Goal: Task Accomplishment & Management: Complete application form

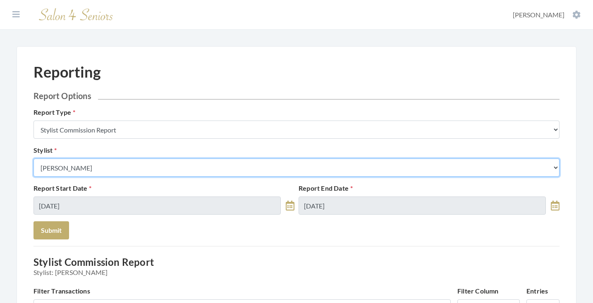
click at [128, 169] on select "Select a Stylist Alaina Krumm Alisha Teasley Anna White April Dructor Ashley Ve…" at bounding box center [296, 168] width 526 height 18
select select "19"
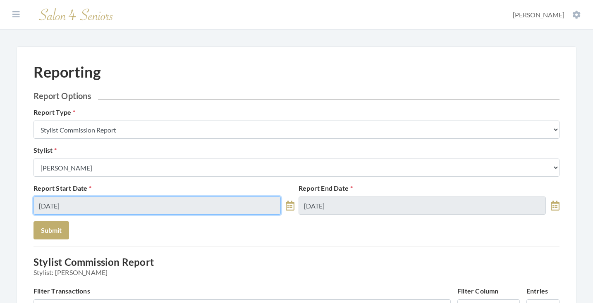
click at [123, 199] on input "08/11/2025" at bounding box center [156, 206] width 247 height 18
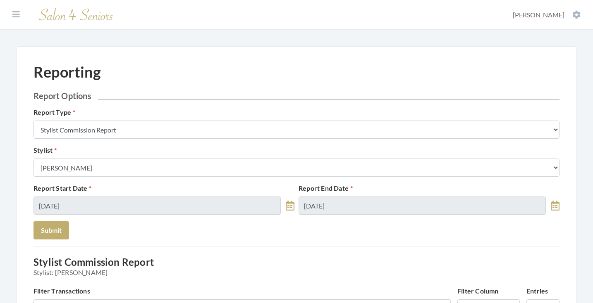
click at [47, 223] on button "Submit" at bounding box center [51, 231] width 36 height 18
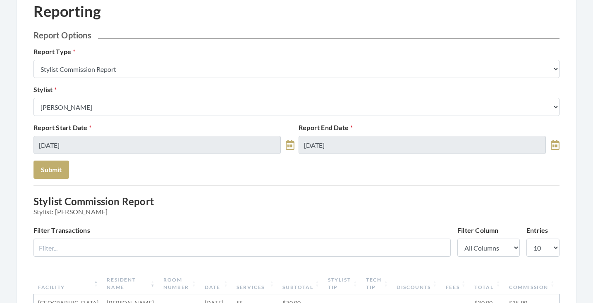
scroll to position [292, 0]
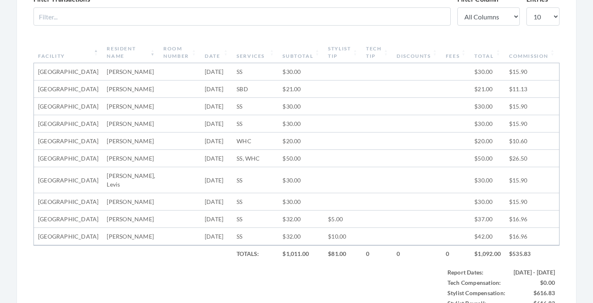
click at [70, 53] on div "Reporting Report Options Report Type Stylist Commission Report Tech Payroll Rep…" at bounding box center [296, 130] width 526 height 718
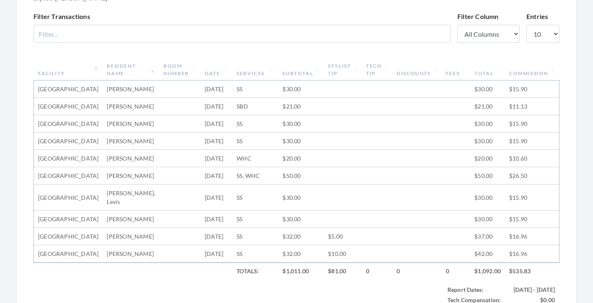
click at [70, 67] on th "Facility" at bounding box center [68, 69] width 69 height 21
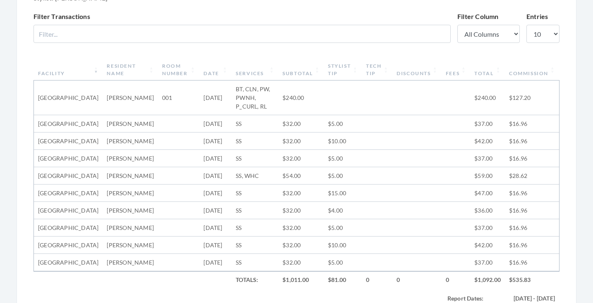
click at [70, 67] on th "Facility" at bounding box center [68, 69] width 69 height 21
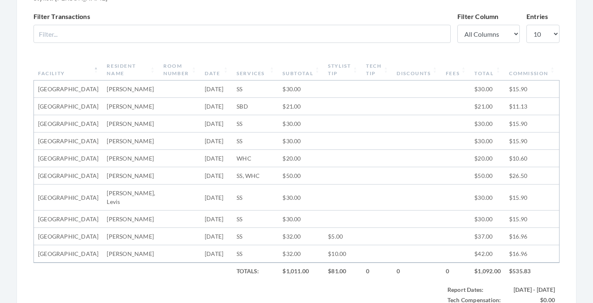
click at [204, 67] on th "Date" at bounding box center [216, 69] width 32 height 21
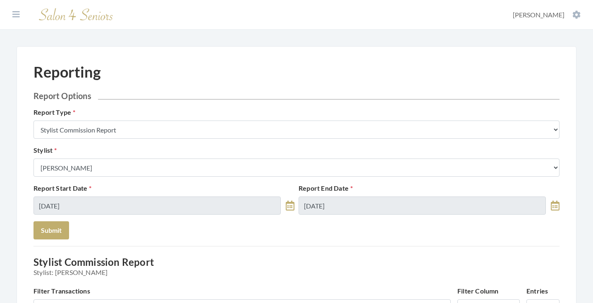
scroll to position [0, 0]
click at [16, 15] on icon at bounding box center [15, 14] width 7 height 8
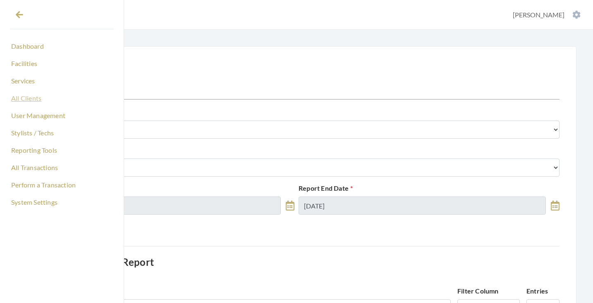
click at [30, 100] on link "All Clients" at bounding box center [62, 98] width 104 height 14
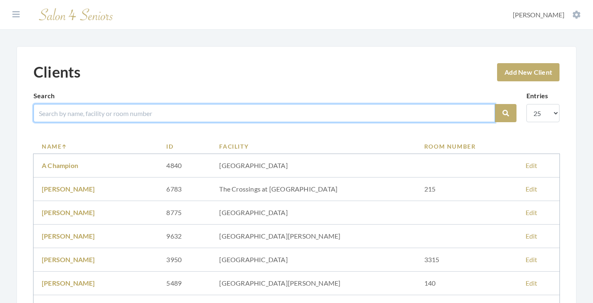
click at [74, 112] on input "search" at bounding box center [263, 113] width 461 height 18
type input "lock"
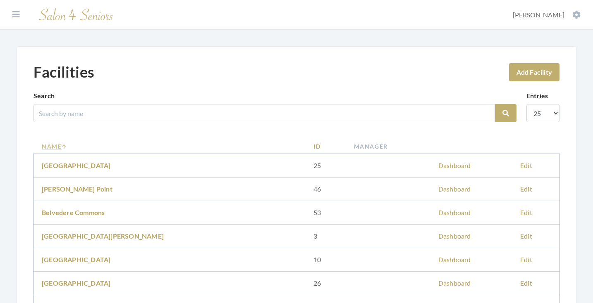
click at [54, 146] on link "Name" at bounding box center [169, 146] width 255 height 9
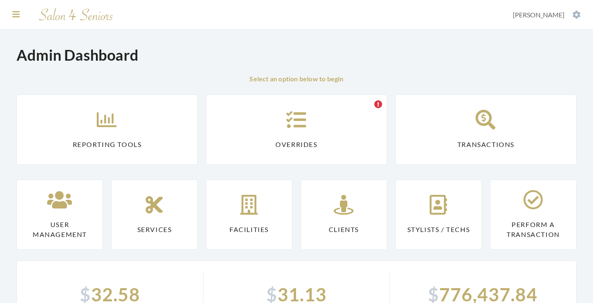
click at [16, 12] on icon at bounding box center [15, 14] width 7 height 8
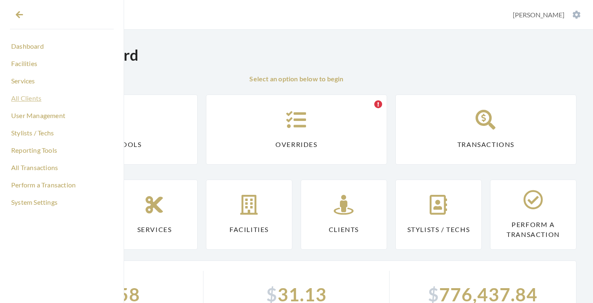
click at [29, 98] on link "All Clients" at bounding box center [62, 98] width 104 height 14
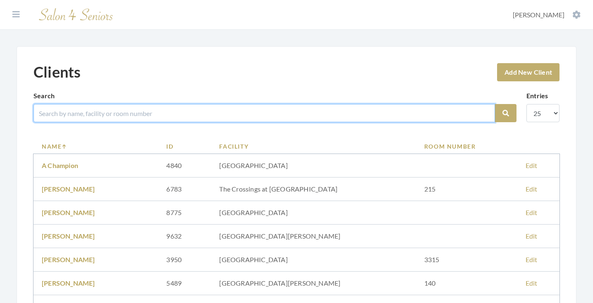
click at [241, 114] on input "search" at bounding box center [263, 113] width 461 height 18
type input "[PERSON_NAME]"
click at [506, 113] on button "Search" at bounding box center [505, 113] width 21 height 18
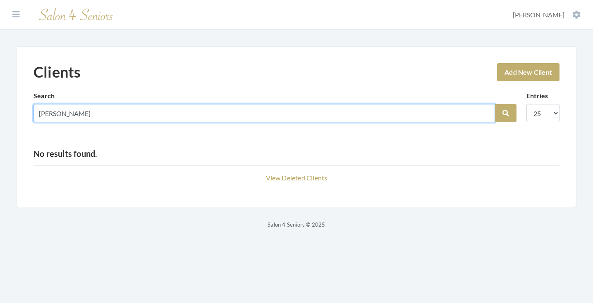
click at [485, 113] on input "lockhart" at bounding box center [263, 113] width 461 height 18
type input "[PERSON_NAME]"
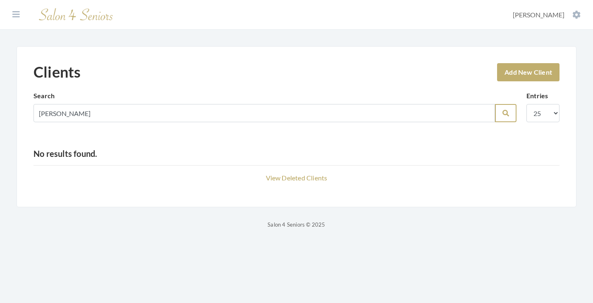
click at [503, 112] on icon "submit" at bounding box center [505, 113] width 7 height 7
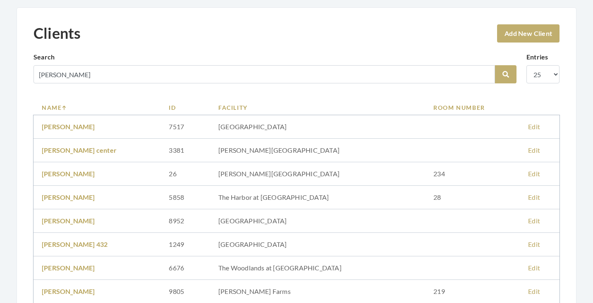
scroll to position [55, 0]
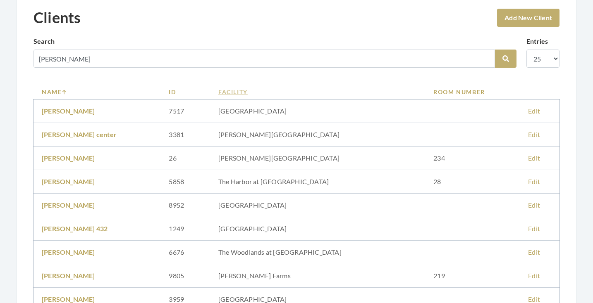
click at [255, 91] on link "Facility" at bounding box center [317, 92] width 198 height 9
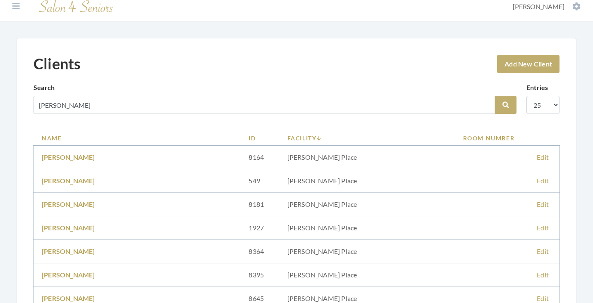
scroll to position [9, 0]
click at [525, 65] on link "Add New Client" at bounding box center [528, 64] width 62 height 18
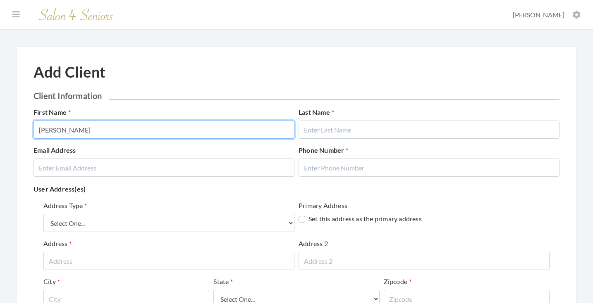
type input "JOYCE"
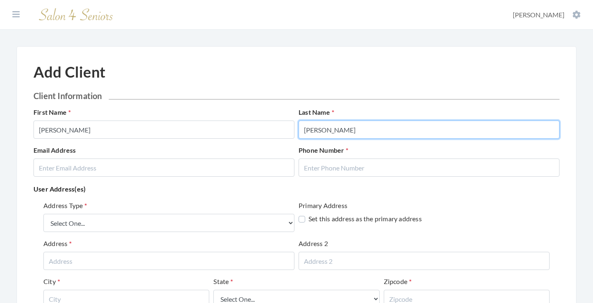
type input "LOCKHART"
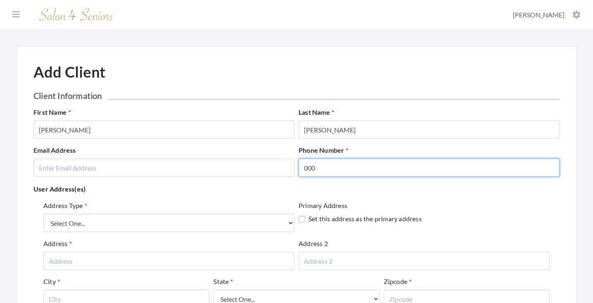
type input "000"
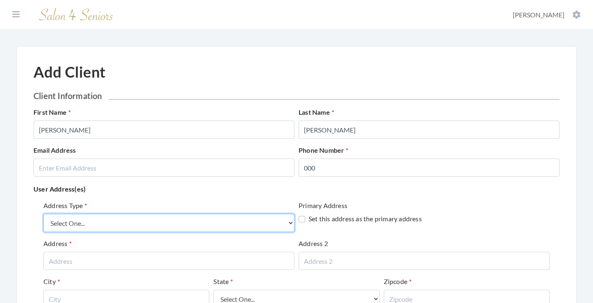
select select "billing"
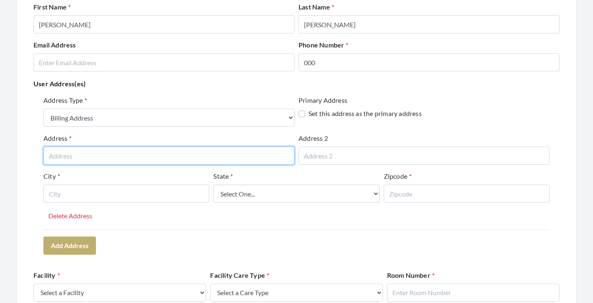
scroll to position [105, 0]
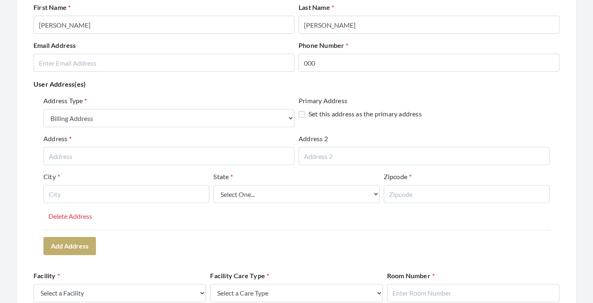
click at [333, 12] on label "Last Name" at bounding box center [316, 7] width 36 height 10
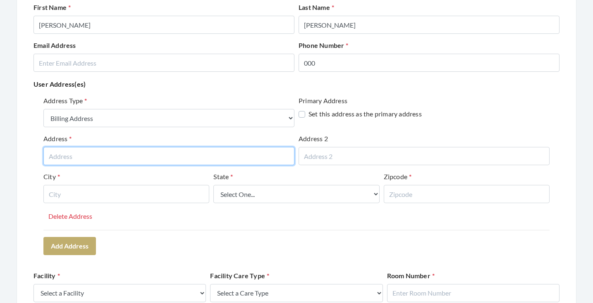
click at [154, 157] on input "text" at bounding box center [168, 156] width 251 height 18
paste input "2171 Parkway Lake Dr."
drag, startPoint x: 66, startPoint y: 157, endPoint x: 116, endPoint y: 156, distance: 50.4
click at [116, 156] on input "2171 Parkway Lake DrIVE" at bounding box center [168, 156] width 251 height 18
type input "2171 PARKWAY LAKE DRIVE"
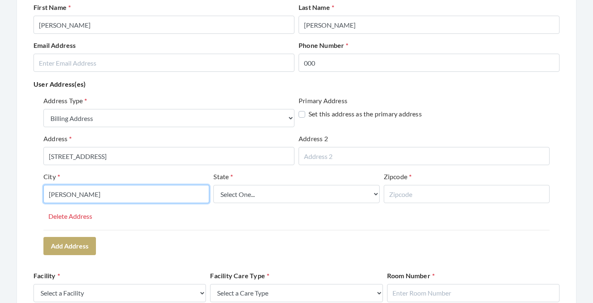
type input "HOOVER"
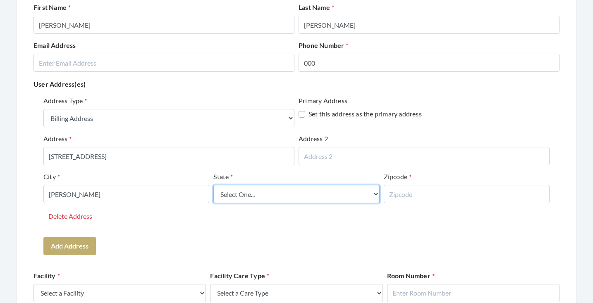
select select "al"
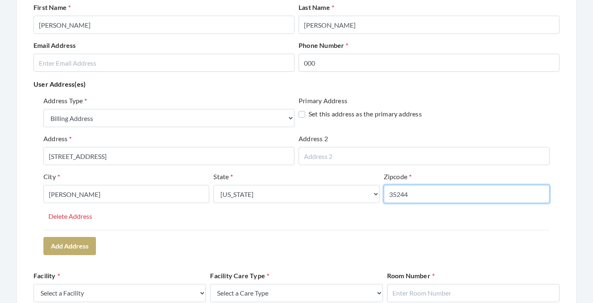
type input "35244"
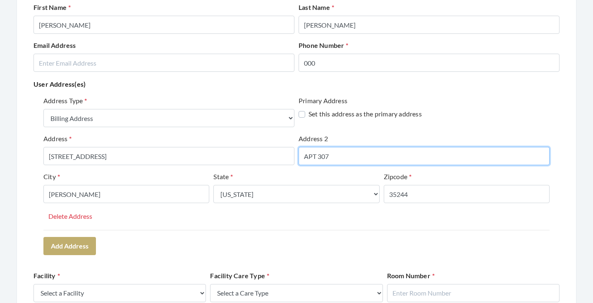
type input "APT 307"
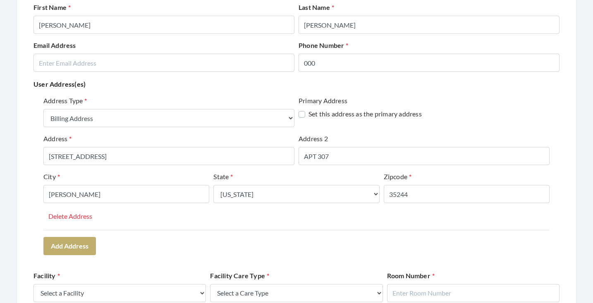
click at [385, 253] on div "Address Type Select One... Office Address Home Address Billing Address Primary …" at bounding box center [296, 176] width 526 height 166
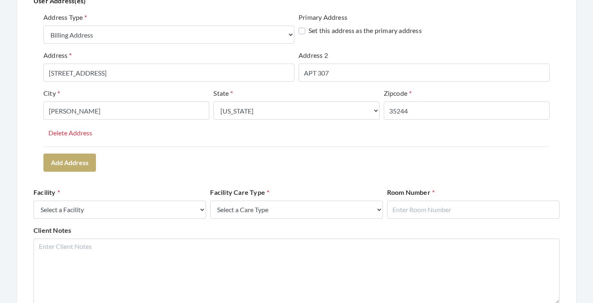
scroll to position [190, 0]
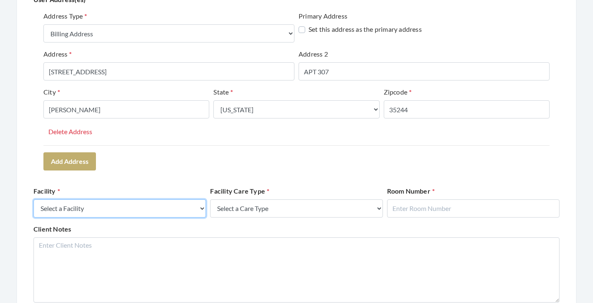
select select "41"
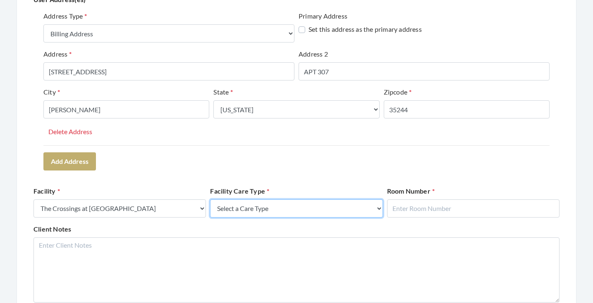
select select "4"
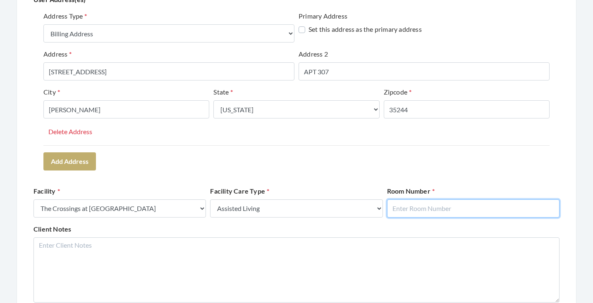
click at [424, 207] on input "text" at bounding box center [473, 209] width 172 height 18
type input "307"
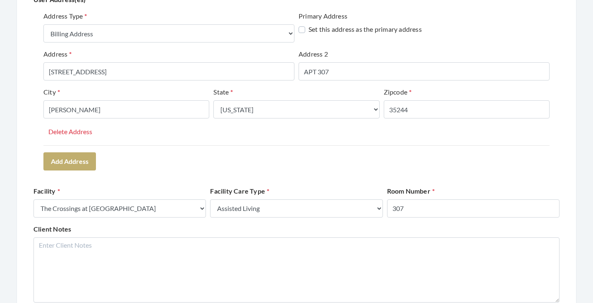
click at [420, 184] on form "Client Information First Name JOYCE Last Name LOCKHART Email Address Phone Numb…" at bounding box center [296, 169] width 526 height 536
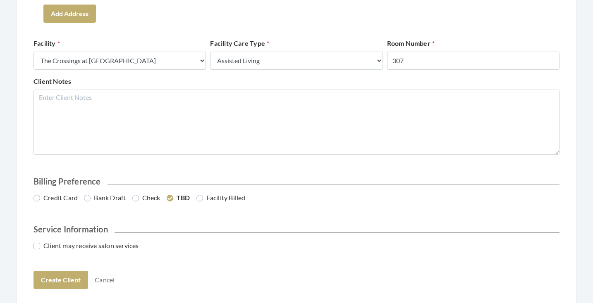
scroll to position [338, 0]
click at [420, 184] on h2 "Billing Preference" at bounding box center [296, 182] width 526 height 10
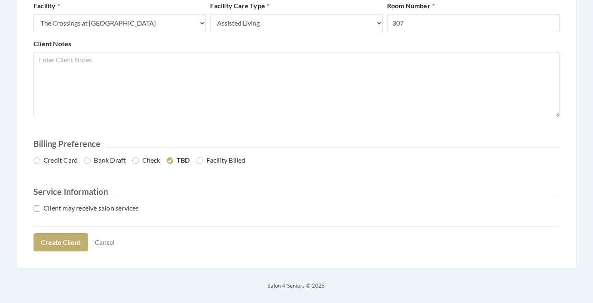
scroll to position [375, 0]
click at [68, 159] on label "Credit Card" at bounding box center [55, 161] width 44 height 10
radio input "true"
click at [85, 211] on label "Client may receive salon services" at bounding box center [85, 209] width 105 height 10
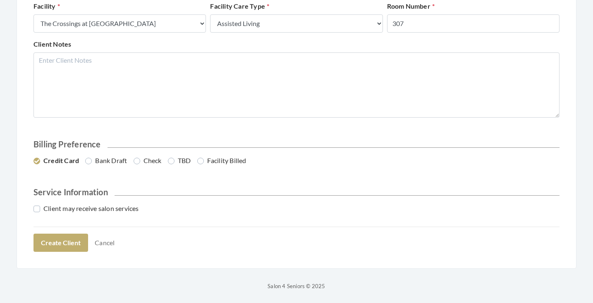
checkbox input "true"
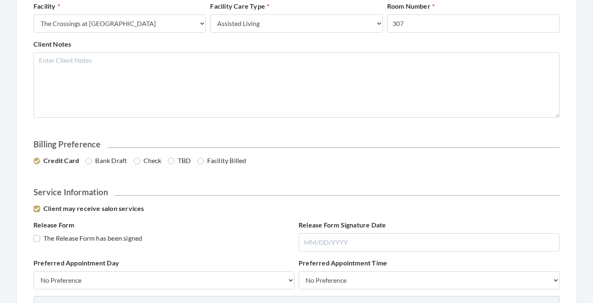
click at [90, 243] on label "The Release Form has been signed" at bounding box center [87, 239] width 109 height 10
checkbox input "true"
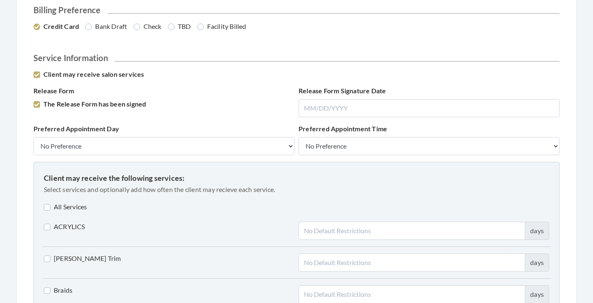
click at [66, 208] on label "All Services" at bounding box center [65, 207] width 43 height 10
checkbox input "true"
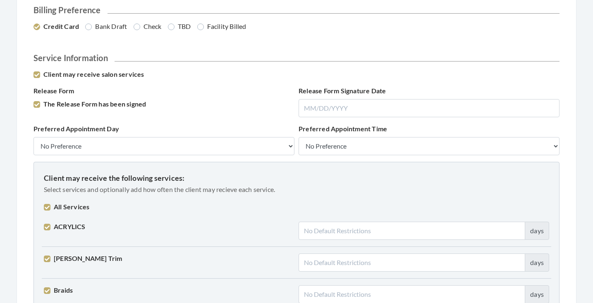
checkbox input "true"
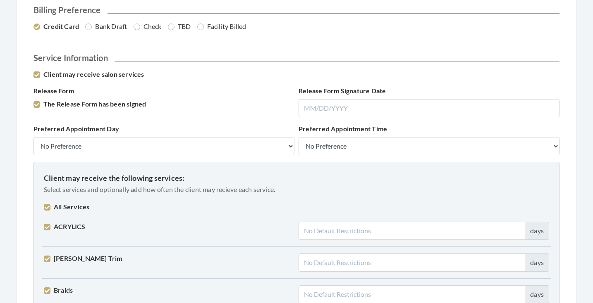
checkbox input "true"
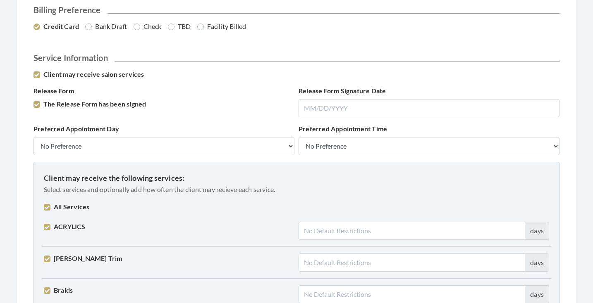
checkbox input "true"
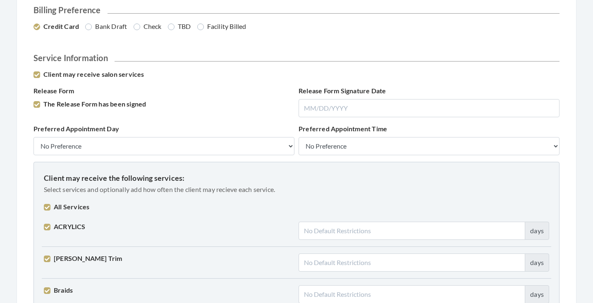
checkbox input "true"
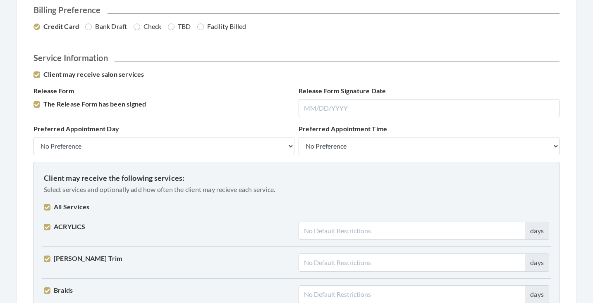
checkbox input "true"
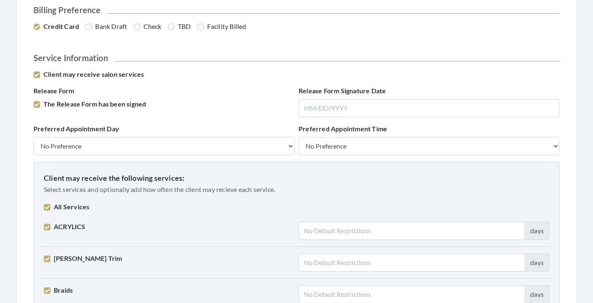
checkbox input "true"
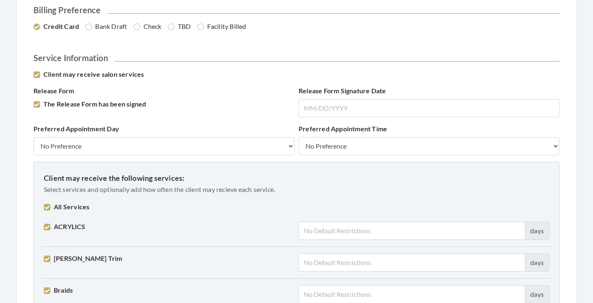
checkbox input "true"
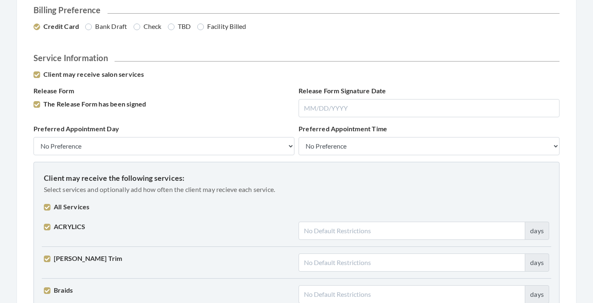
checkbox input "true"
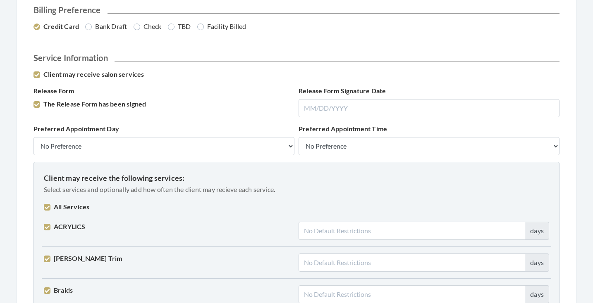
checkbox input "true"
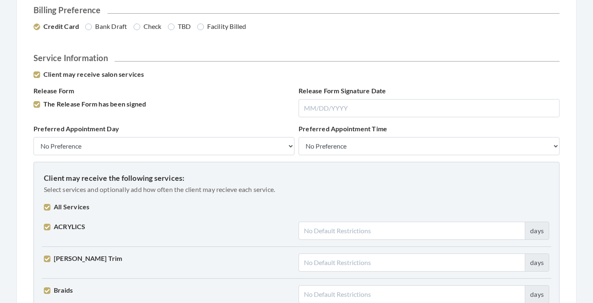
checkbox input "true"
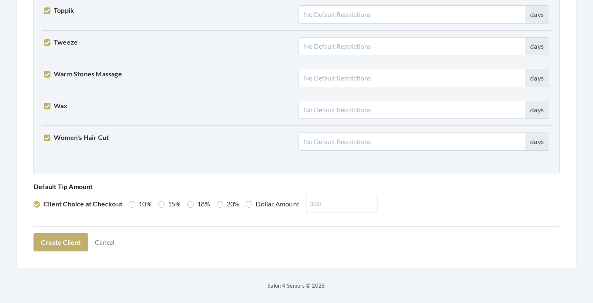
scroll to position [2094, 0]
click at [217, 203] on label "20%" at bounding box center [228, 205] width 23 height 10
radio input "true"
click at [55, 243] on button "Create Client" at bounding box center [60, 243] width 55 height 18
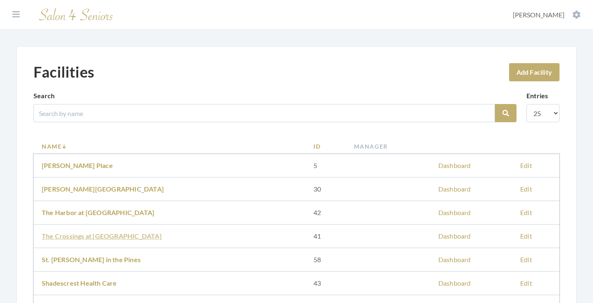
scroll to position [83, 0]
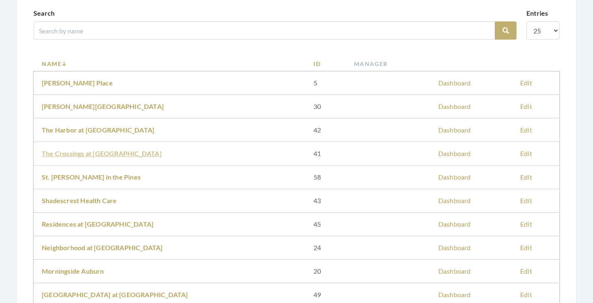
click at [88, 153] on link "The Crossings at [GEOGRAPHIC_DATA]" at bounding box center [102, 154] width 120 height 8
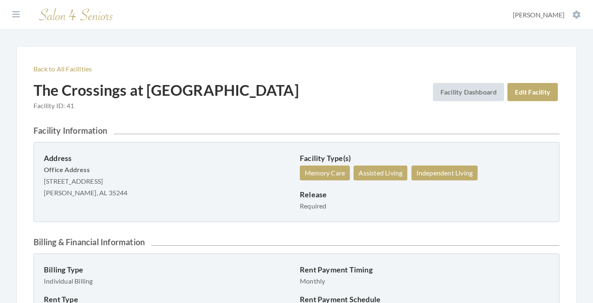
drag, startPoint x: 44, startPoint y: 181, endPoint x: 124, endPoint y: 181, distance: 80.2
click at [124, 181] on p "Office Address [STREET_ADDRESS] Hoover, AL 35244" at bounding box center [168, 181] width 249 height 35
copy p "[STREET_ADDRESS]"
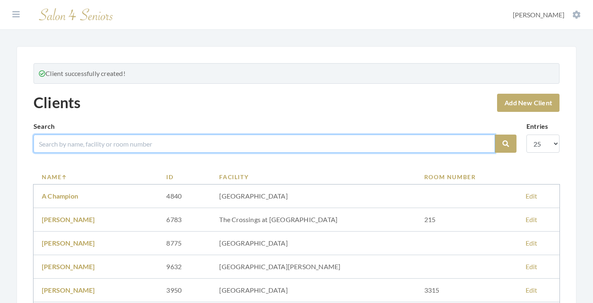
click at [173, 146] on input "search" at bounding box center [263, 144] width 461 height 18
type input "LOCKHART"
click at [506, 144] on button "Search" at bounding box center [505, 144] width 21 height 18
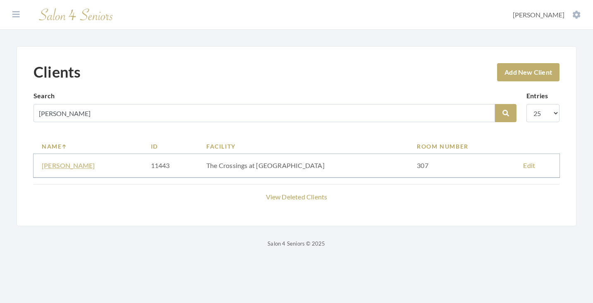
click at [72, 167] on link "JOYCE LOCKHART" at bounding box center [68, 166] width 53 height 8
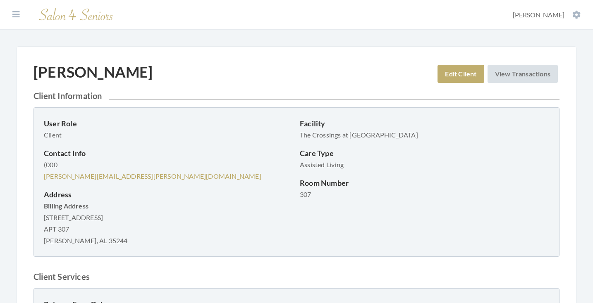
click at [23, 15] on section "Dashboard Facilities Services All Clients User Management Stylists / Techs Repo…" at bounding box center [296, 15] width 593 height 30
click at [11, 16] on button at bounding box center [16, 14] width 12 height 9
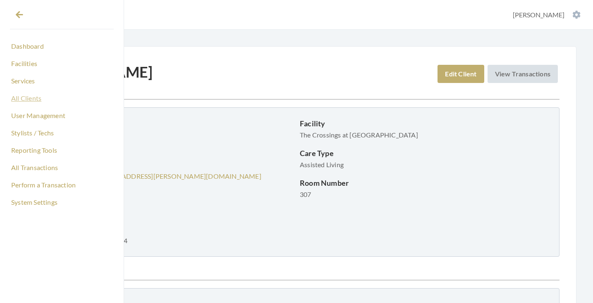
click at [27, 97] on link "All Clients" at bounding box center [62, 98] width 104 height 14
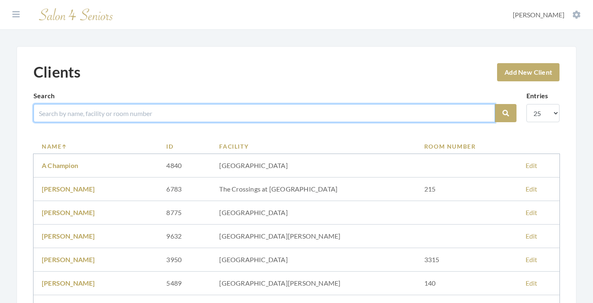
click at [122, 114] on input "search" at bounding box center [263, 113] width 461 height 18
type input "[PERSON_NAME]"
click at [506, 113] on button "Search" at bounding box center [505, 113] width 21 height 18
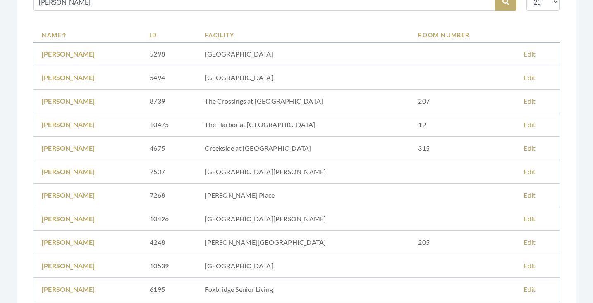
scroll to position [69, 0]
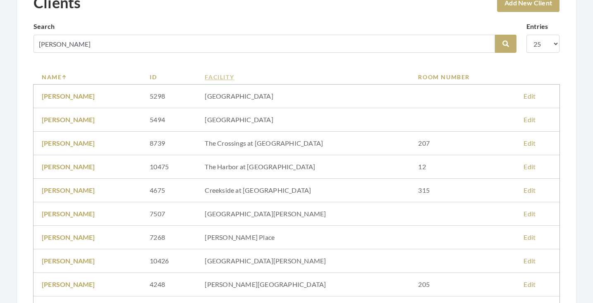
click at [258, 79] on link "Facility" at bounding box center [303, 77] width 197 height 9
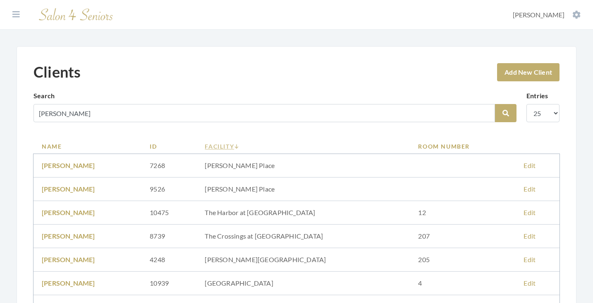
click at [258, 147] on link "Facility" at bounding box center [303, 146] width 197 height 9
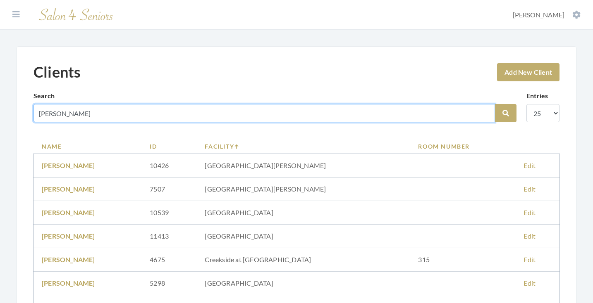
click at [483, 112] on input "[PERSON_NAME]" at bounding box center [263, 113] width 461 height 18
type input "SESSONS"
click at [506, 113] on button "Search" at bounding box center [505, 113] width 21 height 18
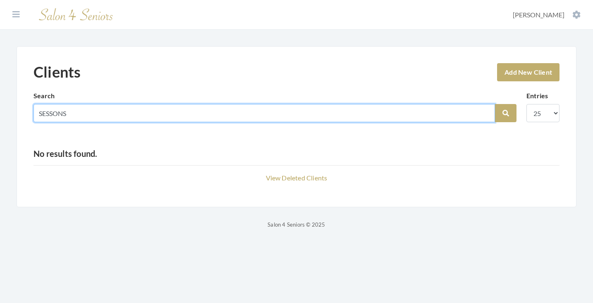
click at [483, 112] on input "SESSONS" at bounding box center [263, 113] width 461 height 18
type input "[PERSON_NAME]"
click at [506, 113] on button "Search" at bounding box center [505, 113] width 21 height 18
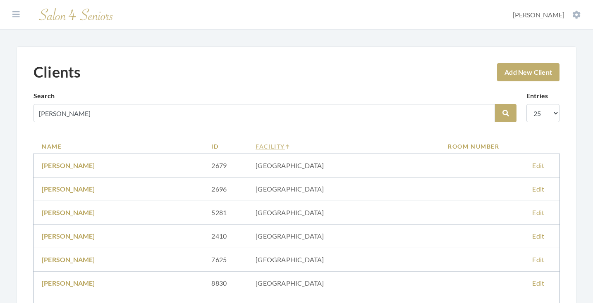
click at [295, 148] on link "Facility" at bounding box center [343, 146] width 176 height 9
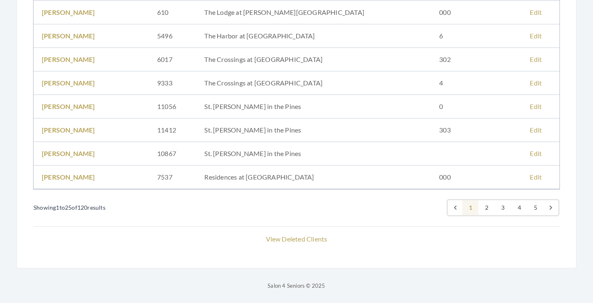
scroll to position [554, 0]
click at [488, 208] on link "2" at bounding box center [486, 207] width 17 height 15
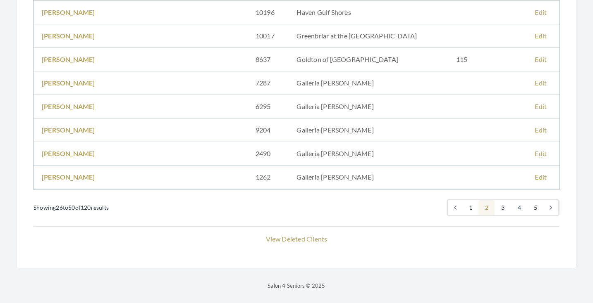
scroll to position [554, 0]
click at [473, 205] on link "1" at bounding box center [470, 207] width 17 height 15
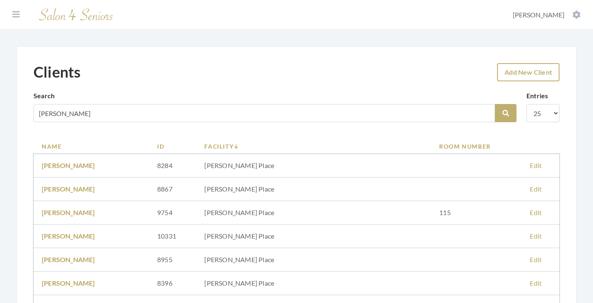
click at [520, 69] on link "Add New Client" at bounding box center [528, 72] width 62 height 18
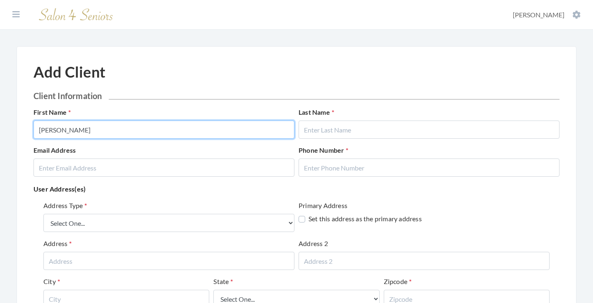
type input "LINDA"
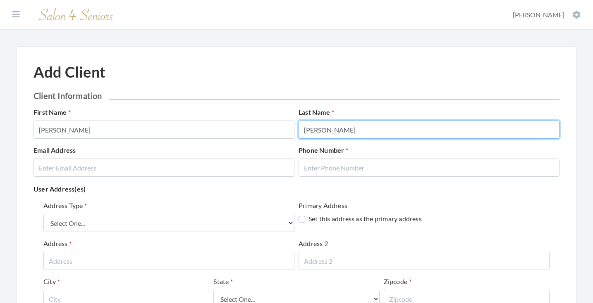
type input "SESSOMS"
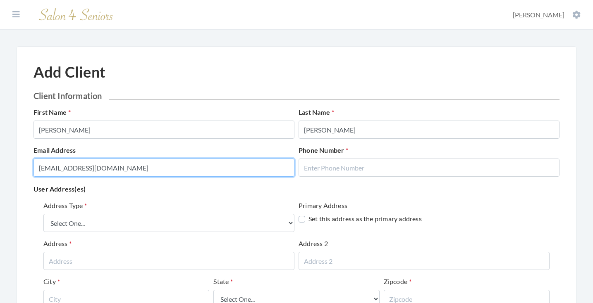
type input "[EMAIL_ADDRESS][DOMAIN_NAME]"
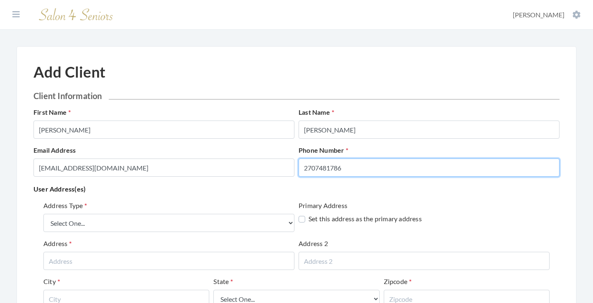
type input "2707481786"
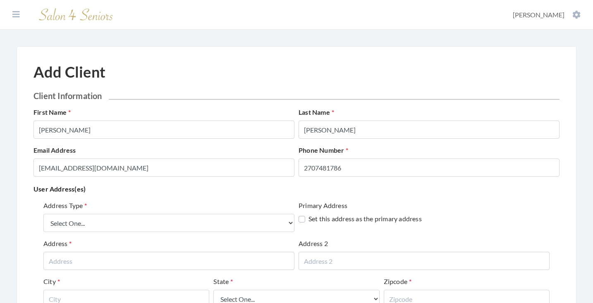
click at [259, 197] on div "User Address(es) Address Type Select One... Office Address Home Address Billing…" at bounding box center [296, 274] width 526 height 180
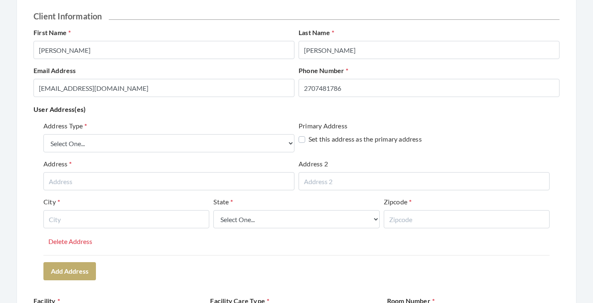
scroll to position [97, 0]
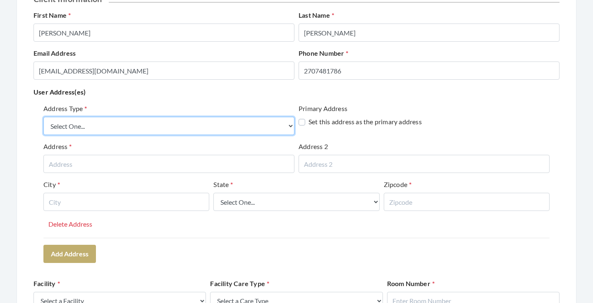
select select "billing"
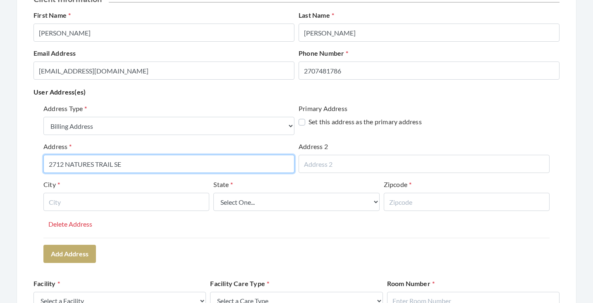
type input "2712 NATURES TRAIL SE"
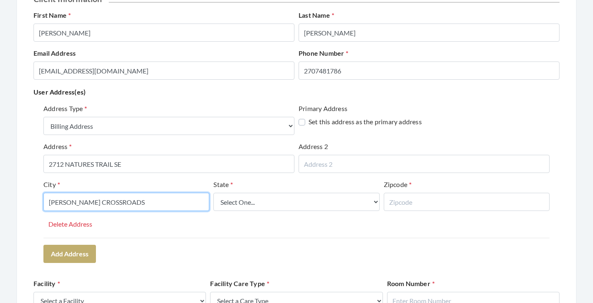
type input "OWENS CROSSROADS"
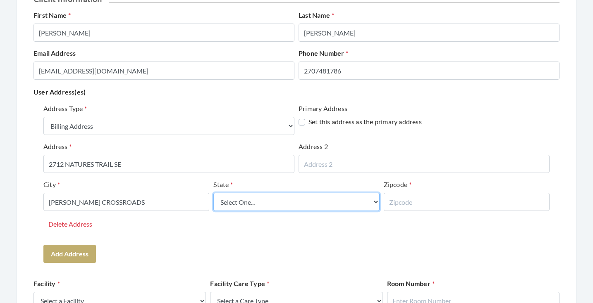
select select "al"
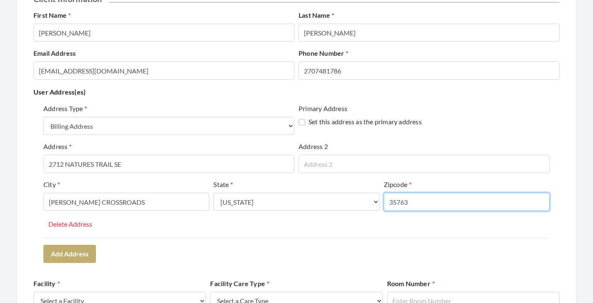
type input "35763"
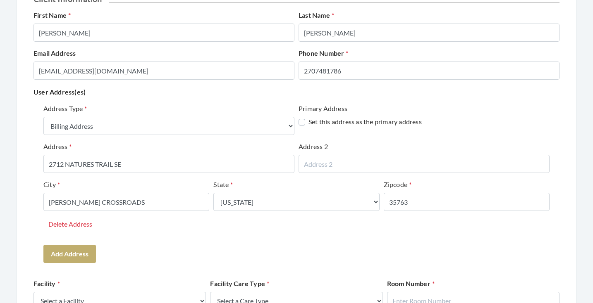
click at [219, 242] on div "Address Type Select One... Office Address Home Address Billing Address Primary …" at bounding box center [296, 183] width 526 height 166
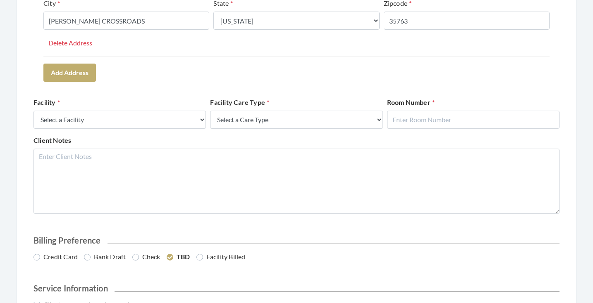
scroll to position [279, 0]
select select "45"
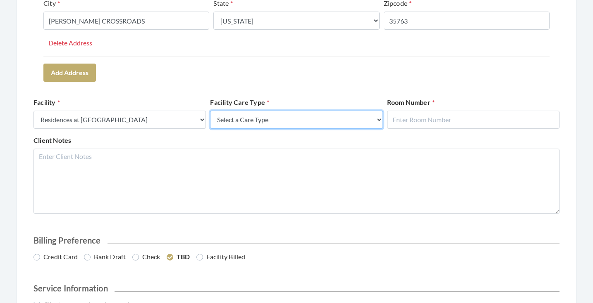
select select "4"
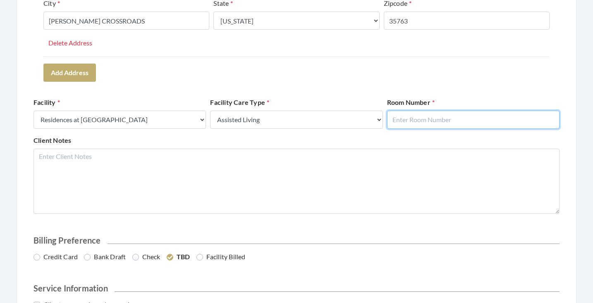
click at [403, 127] on input "text" at bounding box center [473, 120] width 172 height 18
type input "2009"
click at [434, 87] on form "Client Information First Name LINDA Last Name SESSOMS Email Address DSESSOMS70@…" at bounding box center [296, 80] width 526 height 536
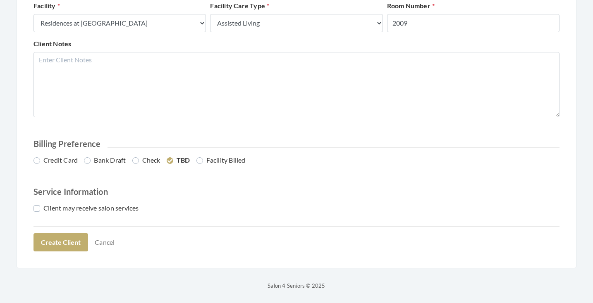
scroll to position [375, 0]
click at [76, 160] on label "Credit Card" at bounding box center [55, 161] width 44 height 10
radio input "true"
click at [92, 213] on label "Client may receive salon services" at bounding box center [85, 209] width 105 height 10
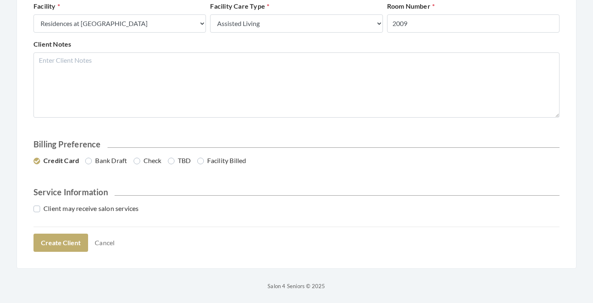
checkbox input "true"
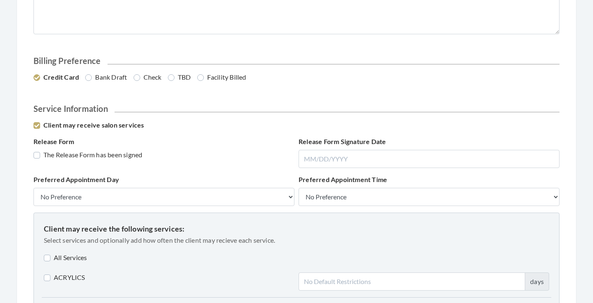
scroll to position [473, 0]
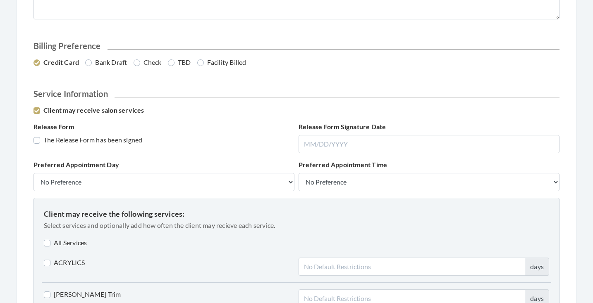
click at [117, 140] on label "The Release Form has been signed" at bounding box center [87, 140] width 109 height 10
checkbox input "true"
click at [113, 62] on label "Bank Draft" at bounding box center [106, 62] width 42 height 10
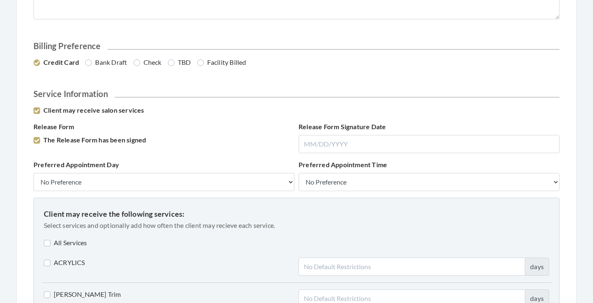
radio input "true"
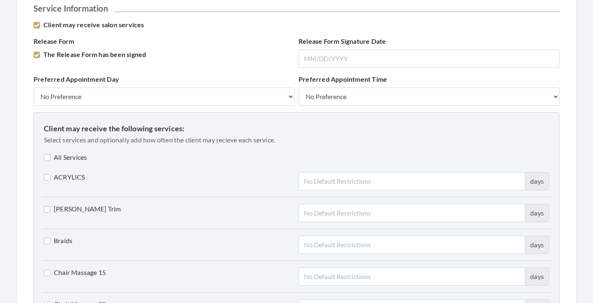
click at [76, 159] on label "All Services" at bounding box center [65, 158] width 43 height 10
checkbox input "true"
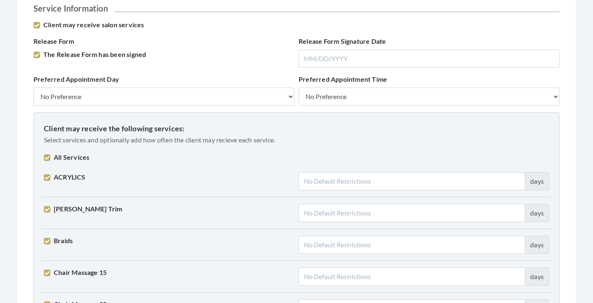
checkbox input "true"
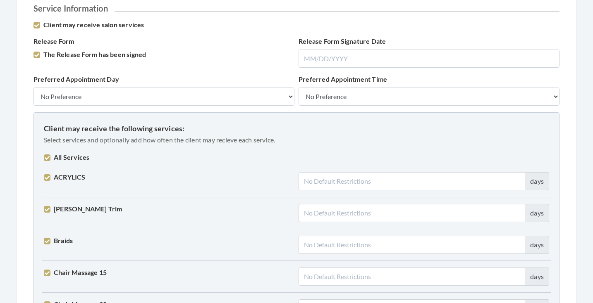
checkbox input "true"
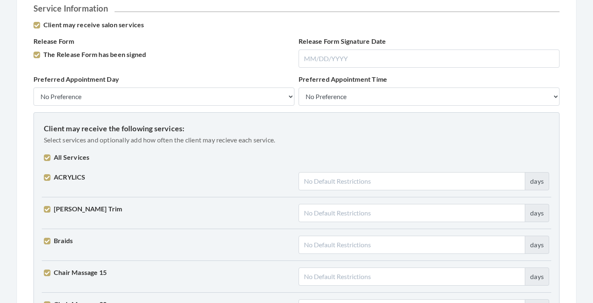
checkbox input "true"
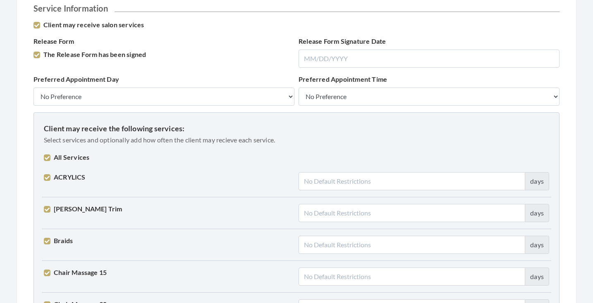
checkbox input "true"
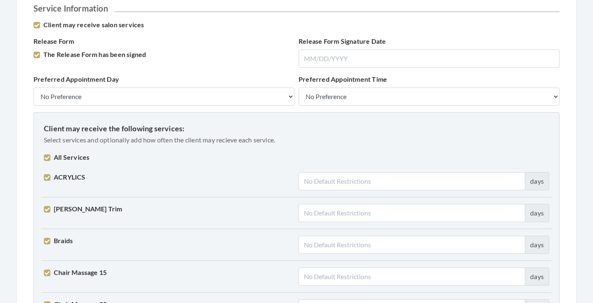
checkbox input "true"
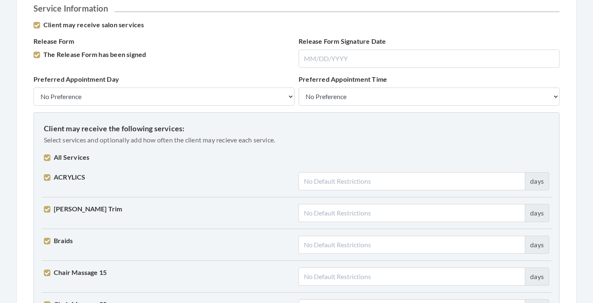
checkbox input "true"
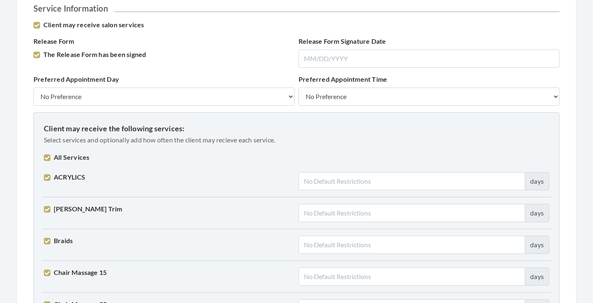
checkbox input "true"
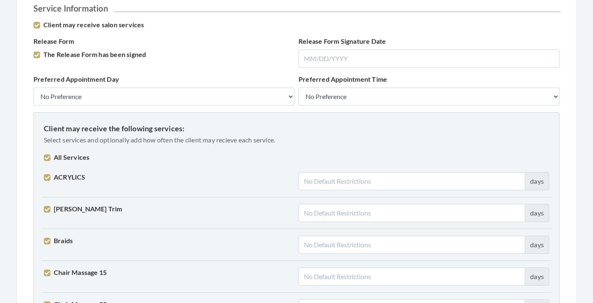
checkbox input "true"
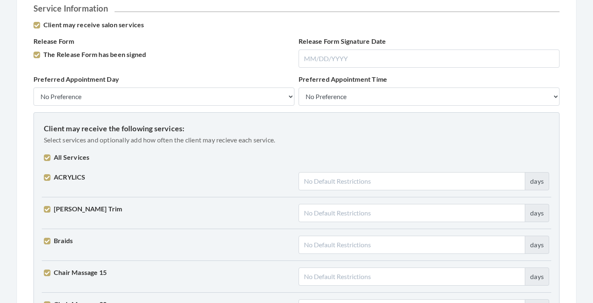
checkbox input "true"
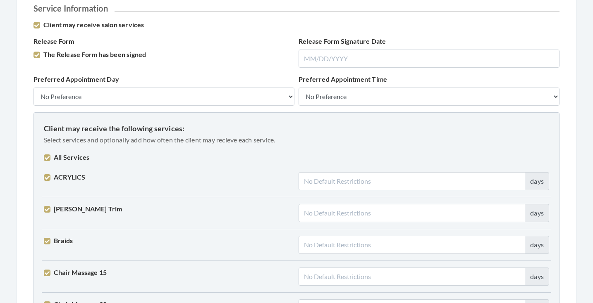
checkbox input "true"
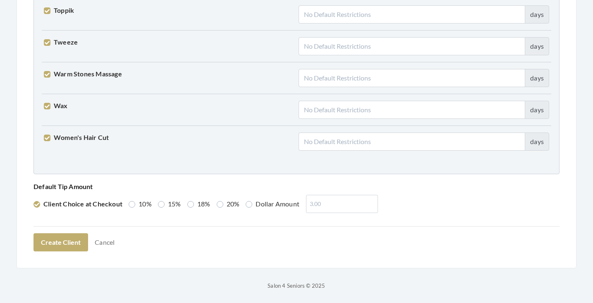
scroll to position [2094, 0]
click at [178, 207] on label "15%" at bounding box center [169, 205] width 23 height 10
radio input "true"
click at [61, 244] on button "Create Client" at bounding box center [60, 243] width 55 height 18
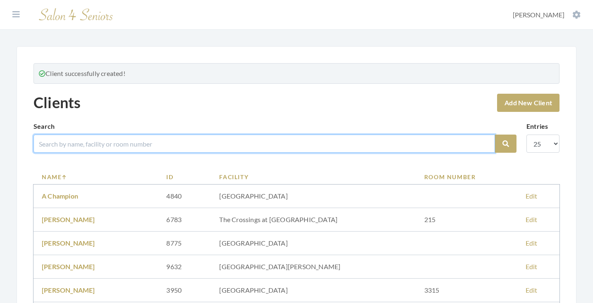
click at [120, 142] on input "search" at bounding box center [263, 144] width 461 height 18
type input "[PERSON_NAME]"
click at [506, 144] on button "Search" at bounding box center [505, 144] width 21 height 18
